Goal: Check status: Check status

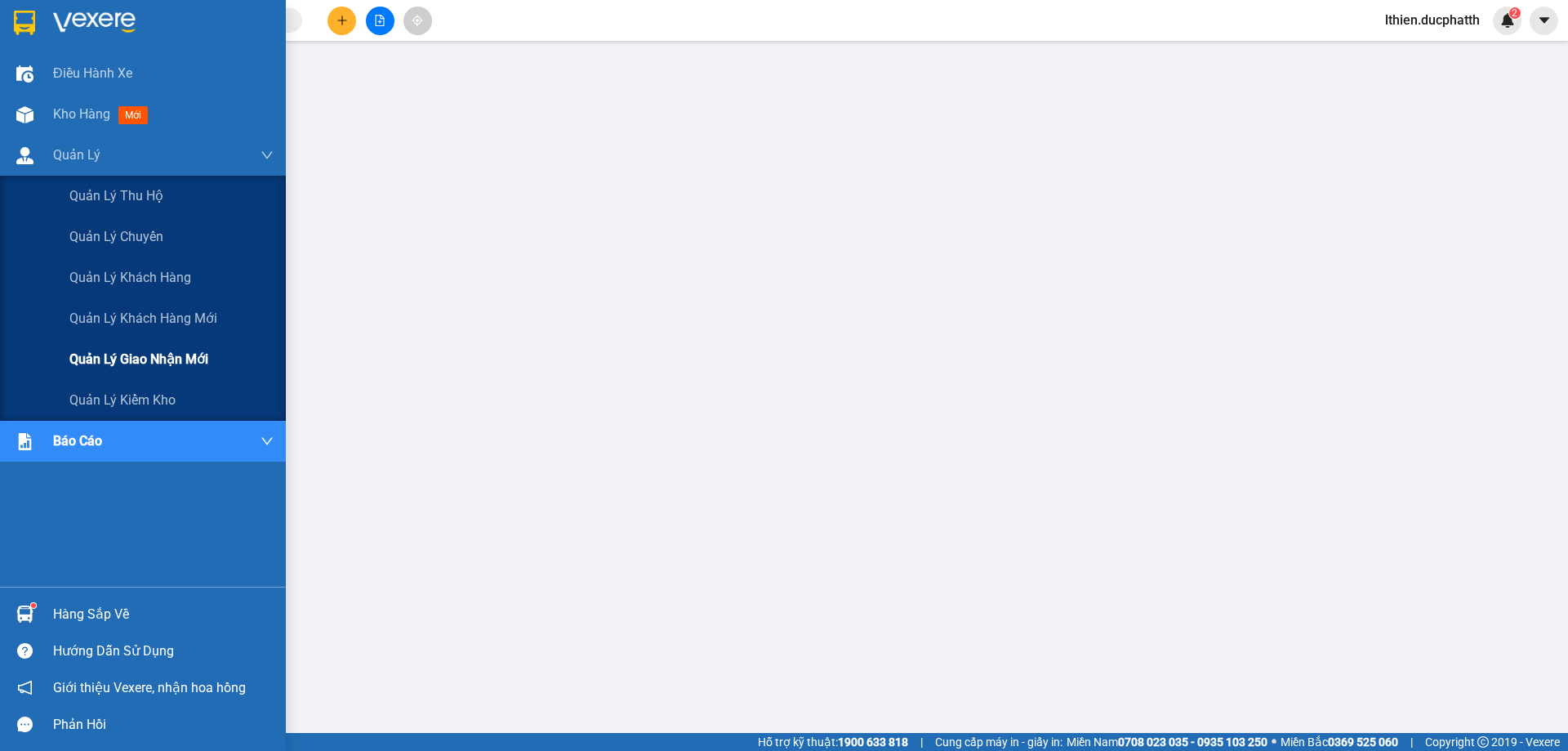
click at [121, 361] on span "Quản lý giao nhận mới" at bounding box center [139, 359] width 139 height 21
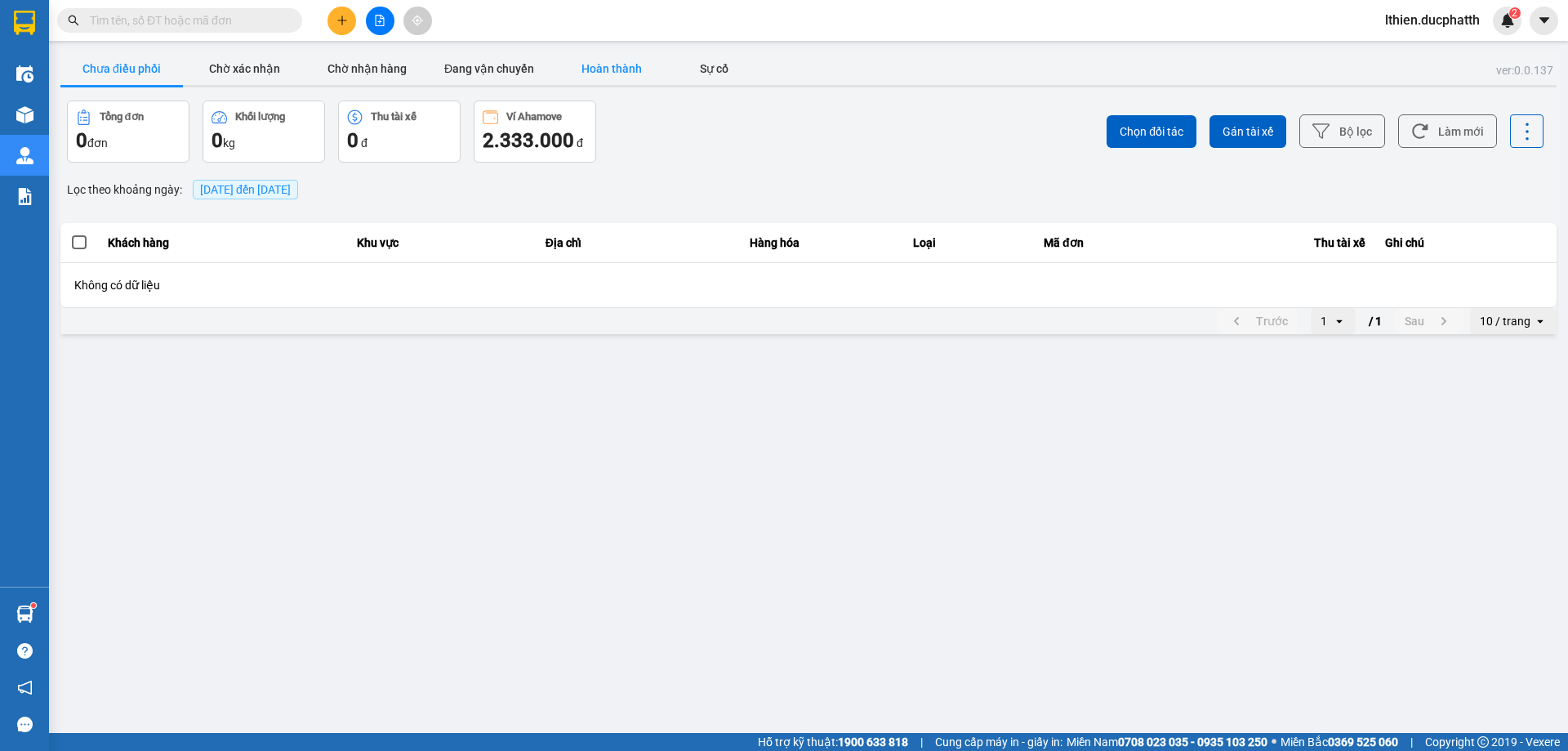
click at [611, 61] on button "Hoàn thành" at bounding box center [611, 69] width 123 height 33
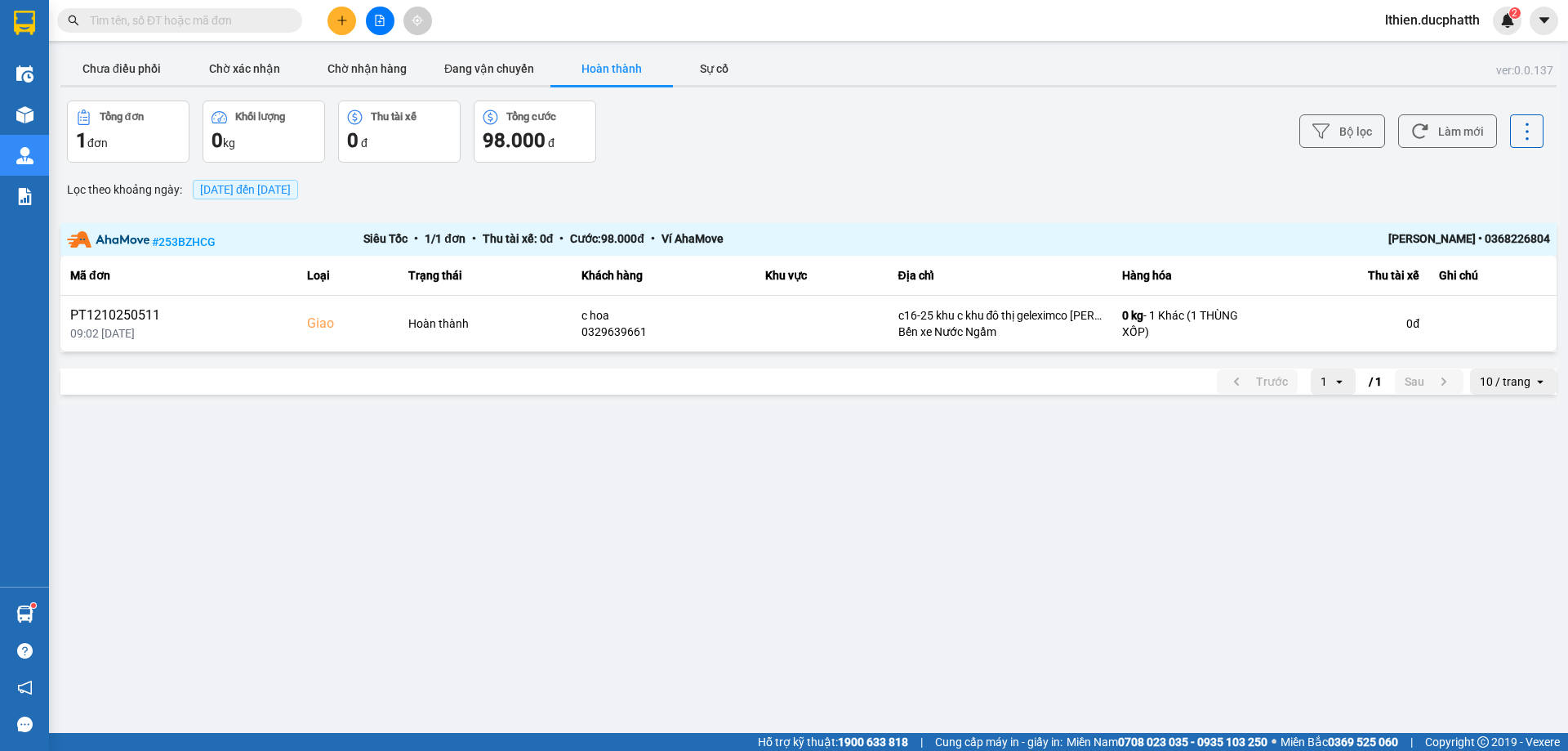
click at [281, 194] on span "[DATE] đến [DATE]" at bounding box center [245, 189] width 90 height 13
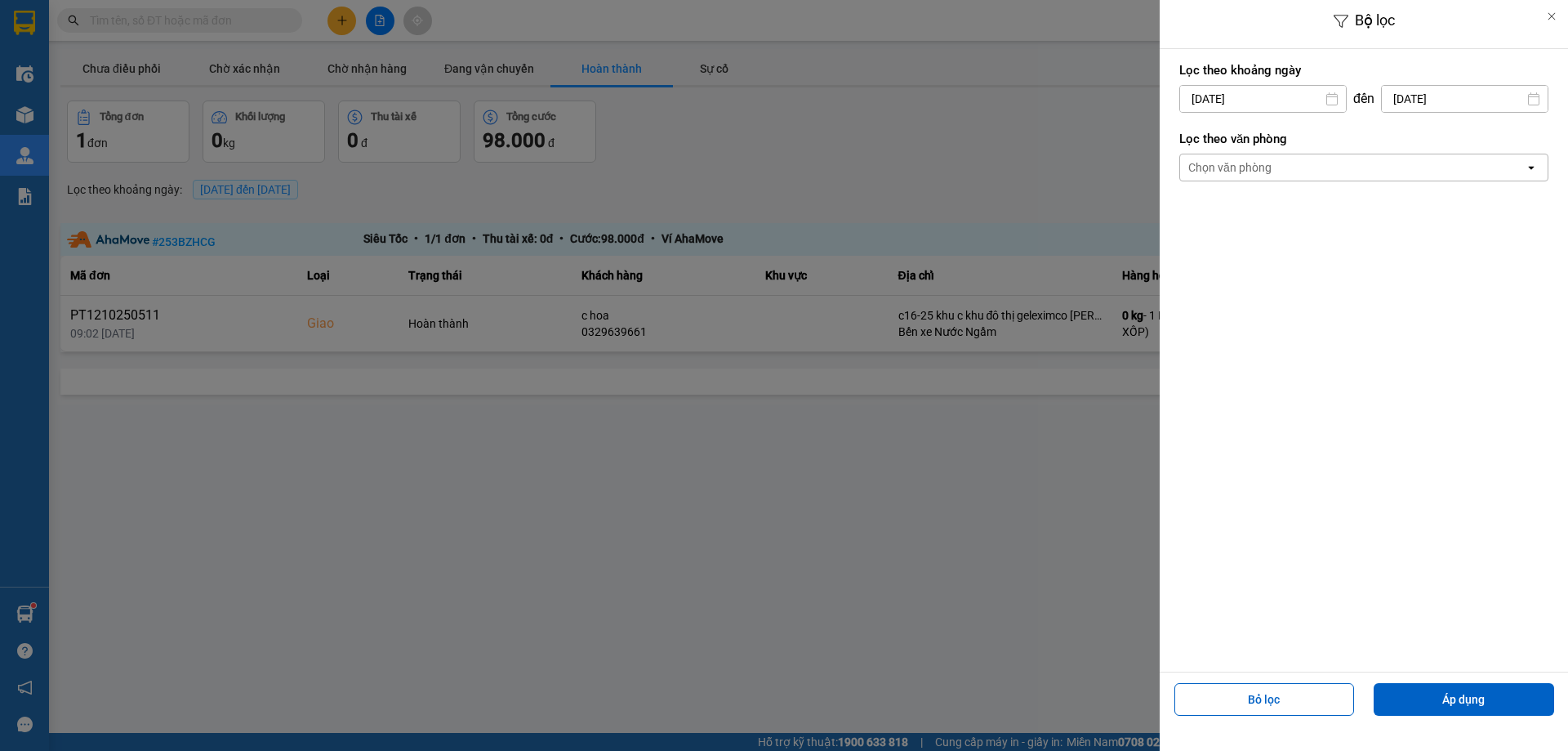
click at [1330, 102] on icon at bounding box center [1331, 99] width 13 height 13
click at [1287, 86] on input "[DATE]" at bounding box center [1262, 99] width 165 height 26
click at [1282, 105] on input "[DATE]" at bounding box center [1262, 99] width 165 height 26
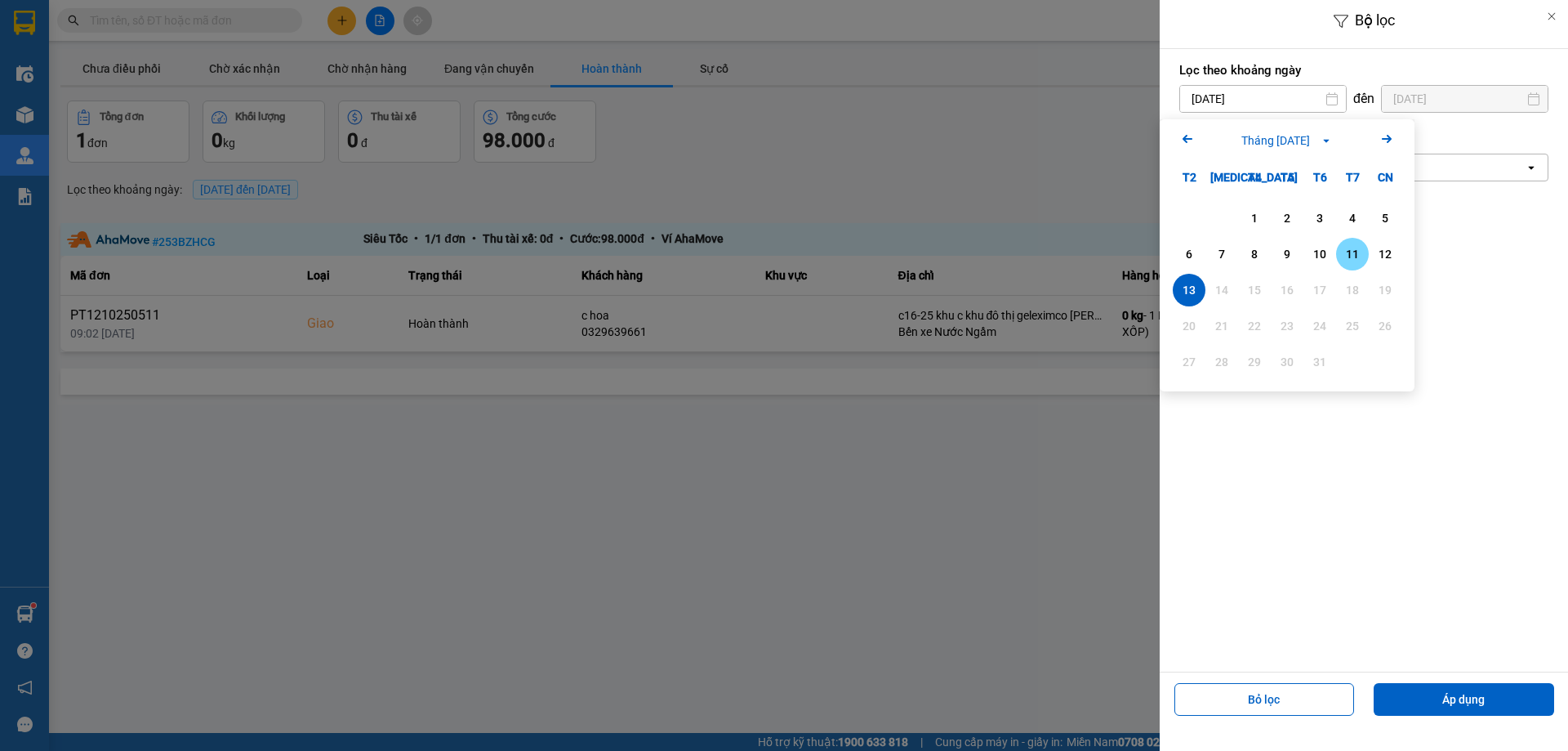
drag, startPoint x: 1356, startPoint y: 257, endPoint x: 1407, endPoint y: 197, distance: 78.7
click at [1355, 257] on div "11" at bounding box center [1351, 254] width 23 height 20
type input "[DATE]"
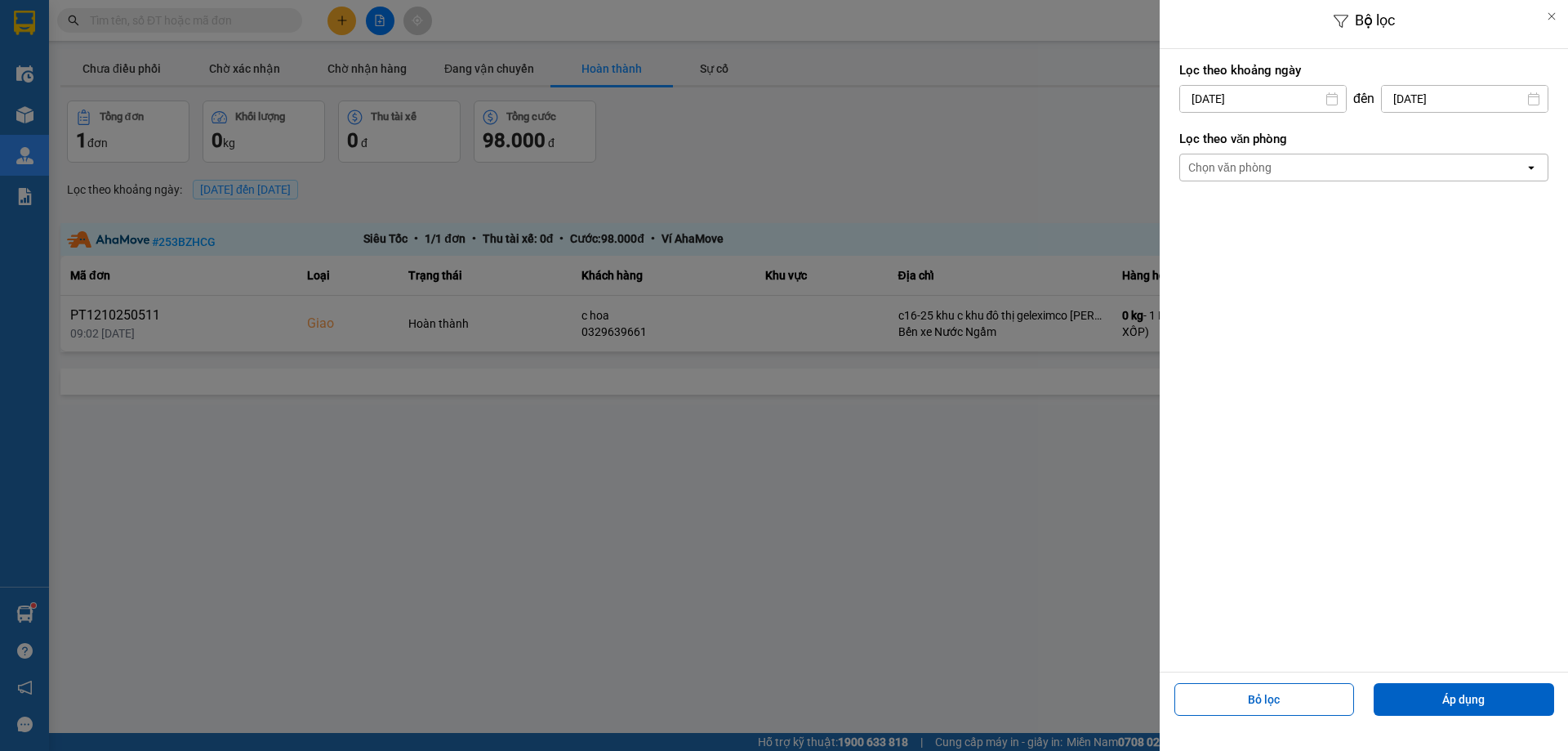
click at [1493, 89] on input "[DATE]" at bounding box center [1463, 99] width 165 height 26
click at [1512, 255] on div "11" at bounding box center [1505, 254] width 23 height 20
type input "[DATE]"
click at [1459, 703] on button "Áp dụng" at bounding box center [1463, 699] width 181 height 33
